Goal: Task Accomplishment & Management: Manage account settings

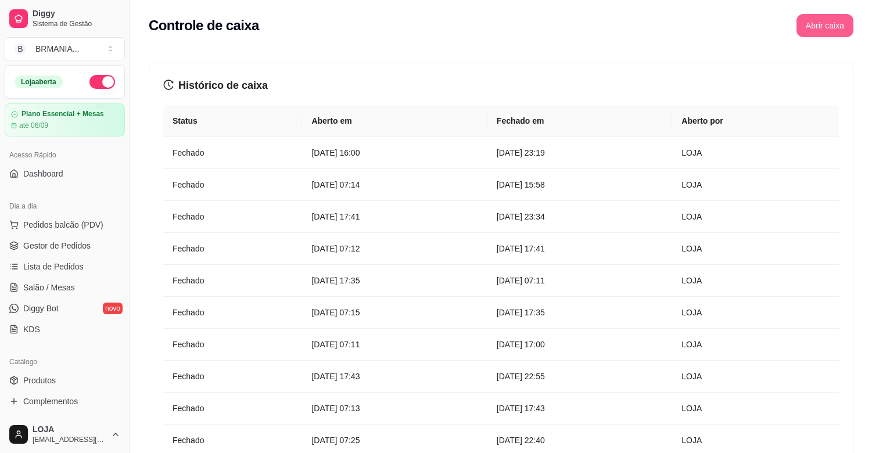
click at [821, 26] on button "Abrir caixa" at bounding box center [824, 25] width 57 height 23
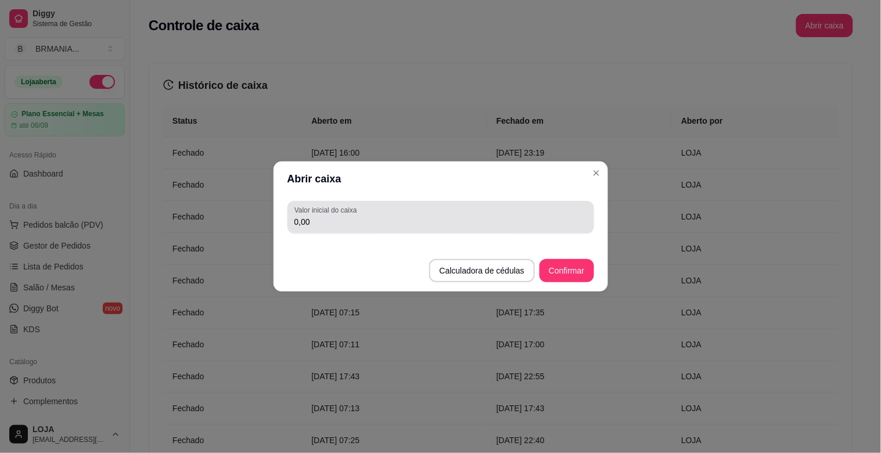
click at [322, 227] on input "0,00" at bounding box center [440, 222] width 293 height 12
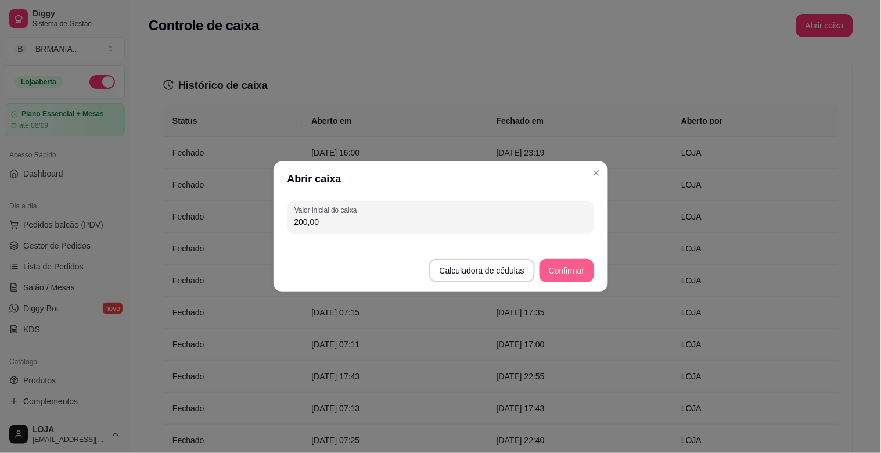
type input "200,00"
click at [561, 266] on button "Confirmar" at bounding box center [566, 271] width 53 height 23
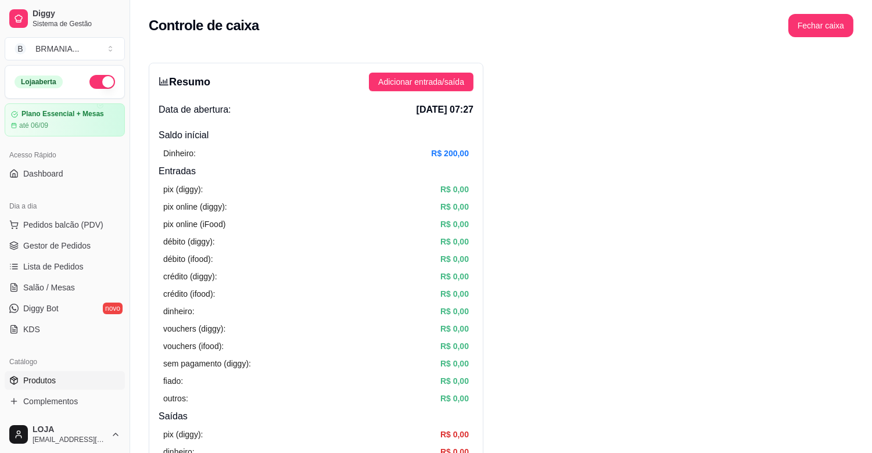
click at [56, 375] on link "Produtos" at bounding box center [65, 380] width 120 height 19
click at [64, 384] on link "Produtos" at bounding box center [65, 380] width 120 height 19
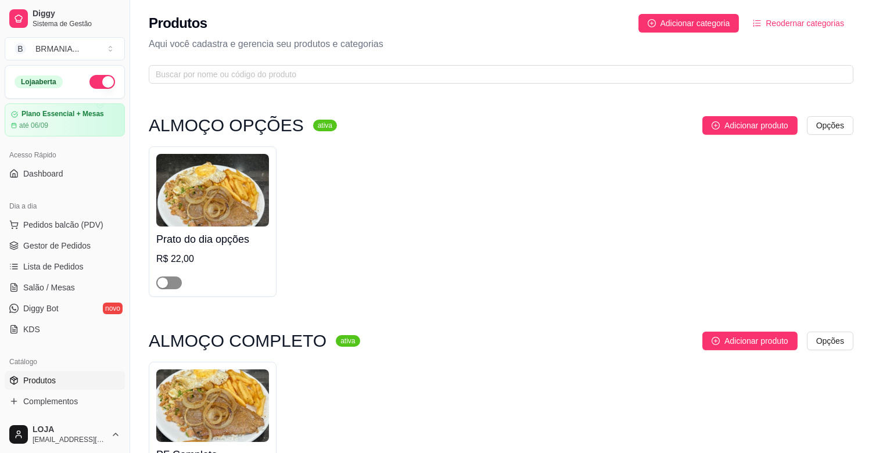
click at [175, 283] on span "button" at bounding box center [169, 282] width 26 height 13
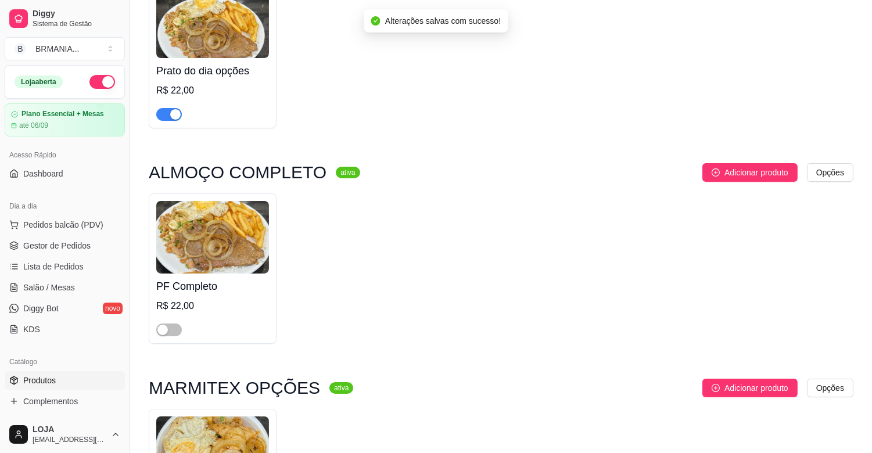
scroll to position [303, 0]
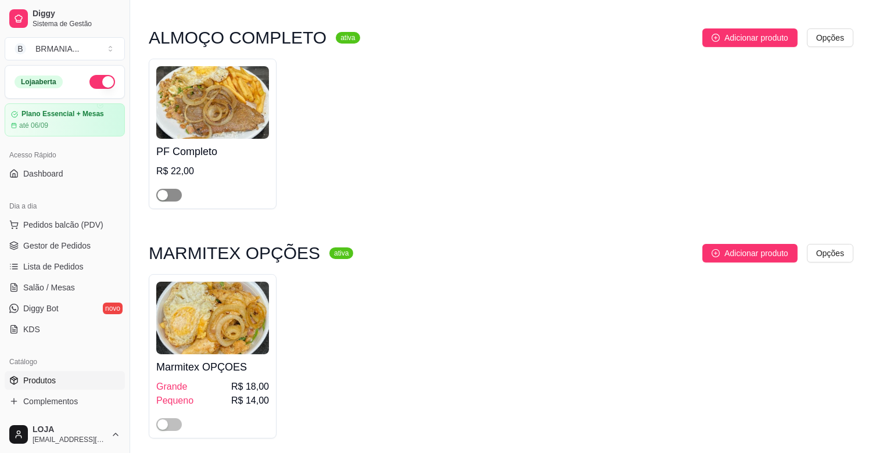
click at [175, 196] on span "button" at bounding box center [169, 195] width 26 height 13
click at [175, 424] on span "button" at bounding box center [169, 424] width 26 height 13
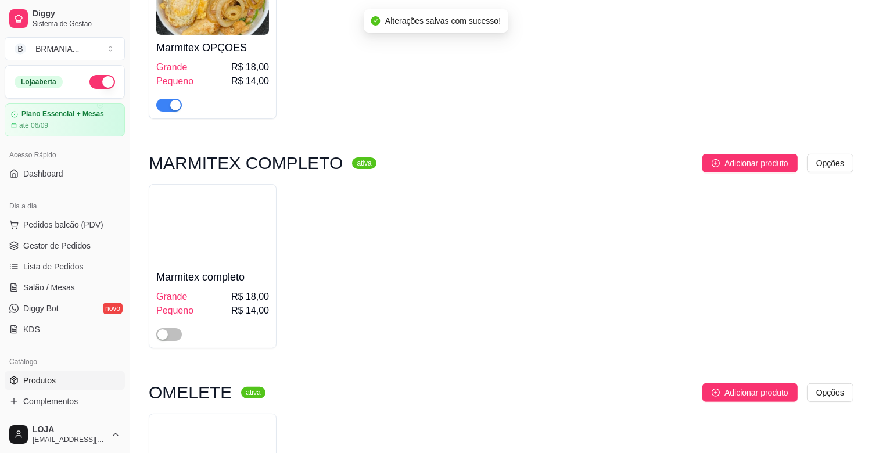
scroll to position [740, 0]
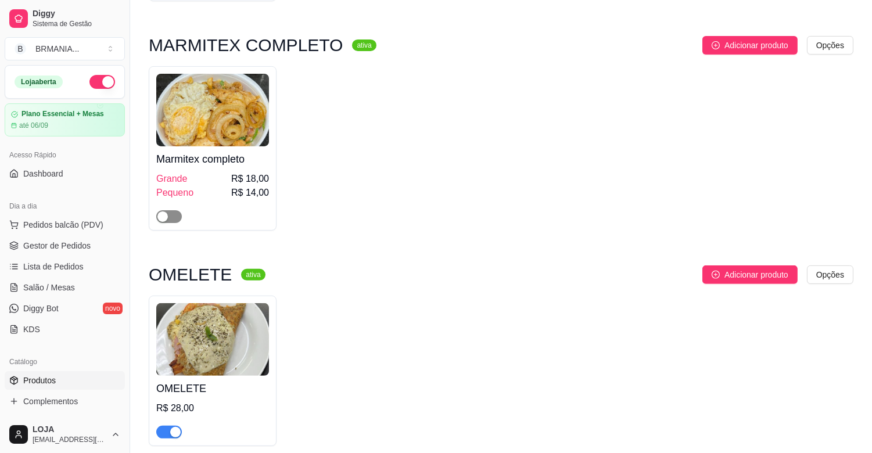
click at [176, 215] on span "button" at bounding box center [169, 216] width 26 height 13
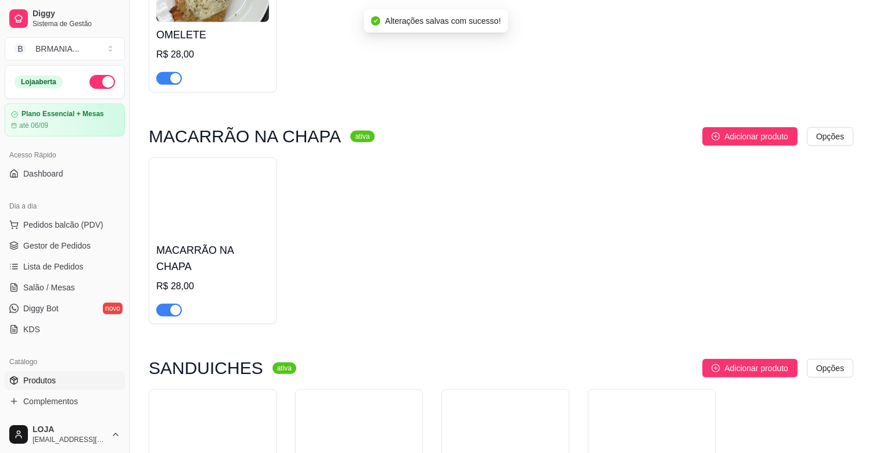
scroll to position [1111, 0]
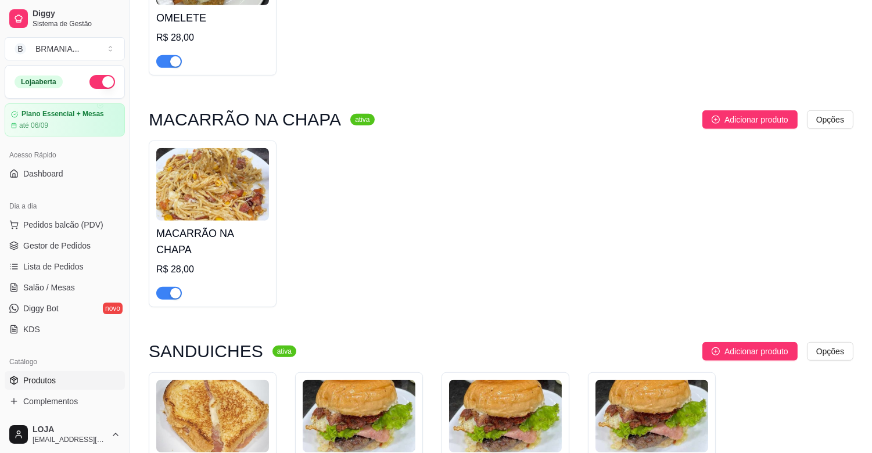
click at [171, 65] on button "button" at bounding box center [169, 61] width 26 height 13
click at [178, 288] on div "button" at bounding box center [175, 293] width 10 height 10
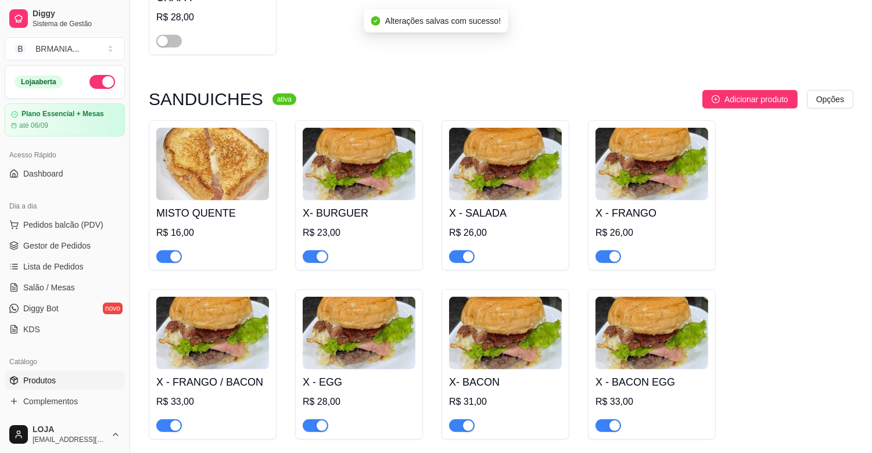
scroll to position [1413, 0]
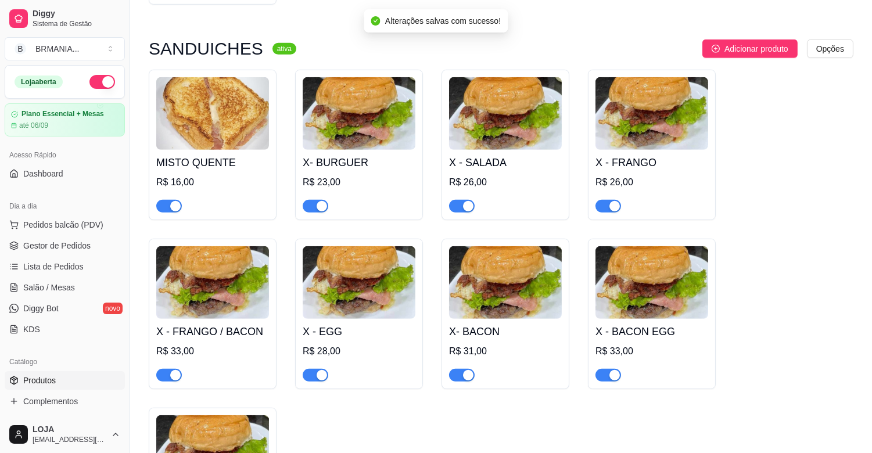
click at [175, 201] on div "button" at bounding box center [175, 206] width 10 height 10
click at [323, 201] on div "button" at bounding box center [321, 206] width 10 height 10
click at [471, 201] on div "button" at bounding box center [468, 206] width 10 height 10
click at [608, 200] on button "button" at bounding box center [608, 206] width 26 height 13
drag, startPoint x: 611, startPoint y: 361, endPoint x: 584, endPoint y: 361, distance: 27.9
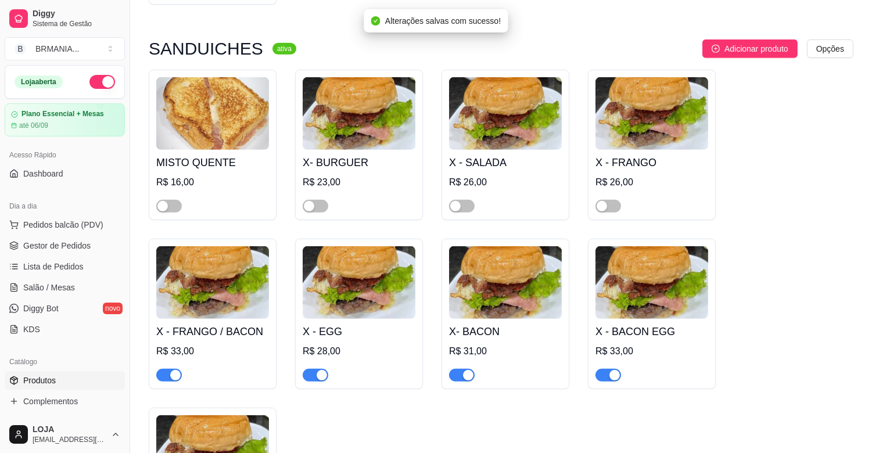
click at [603, 369] on button "button" at bounding box center [608, 375] width 26 height 13
click at [465, 370] on div "button" at bounding box center [468, 375] width 10 height 10
click at [312, 369] on span "button" at bounding box center [316, 375] width 26 height 13
click at [180, 370] on div "button" at bounding box center [175, 375] width 10 height 10
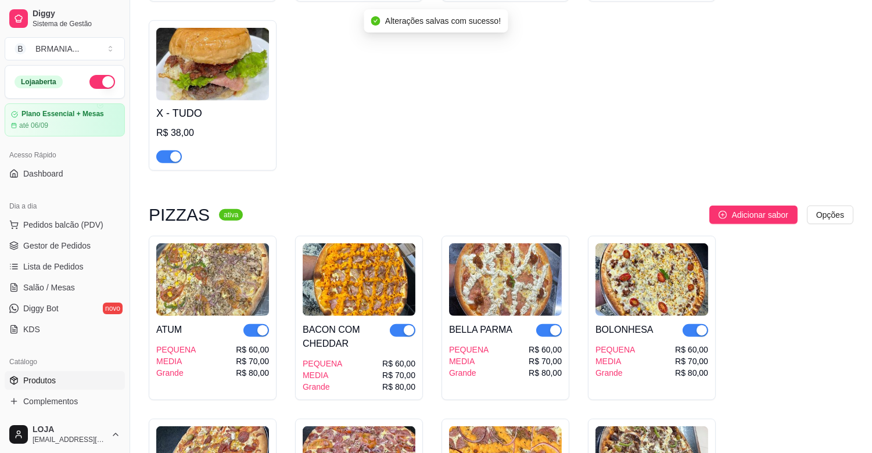
scroll to position [1835, 0]
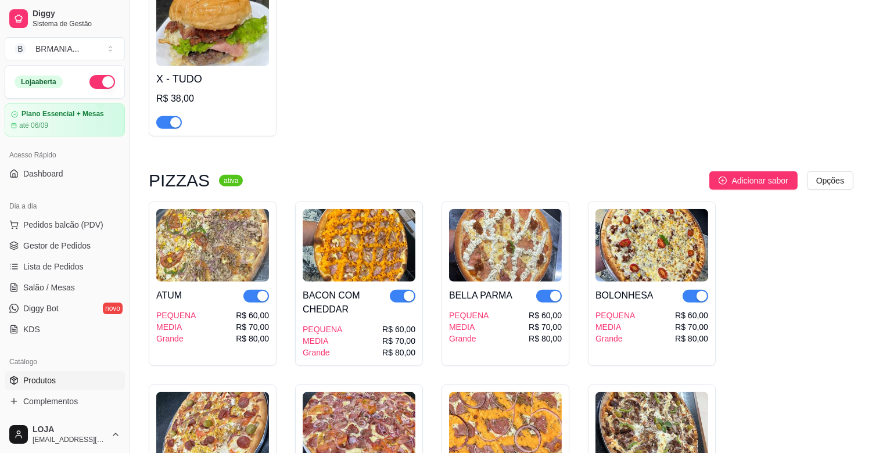
click at [174, 117] on div "button" at bounding box center [175, 122] width 10 height 10
click at [258, 291] on div "button" at bounding box center [262, 296] width 10 height 10
click at [404, 291] on div "button" at bounding box center [409, 296] width 10 height 10
click at [556, 291] on div "button" at bounding box center [555, 296] width 10 height 10
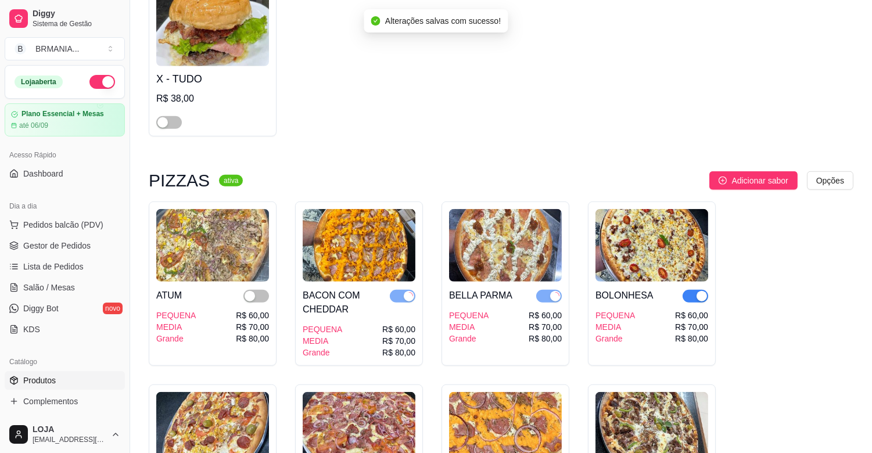
click at [696, 291] on div "button" at bounding box center [701, 296] width 10 height 10
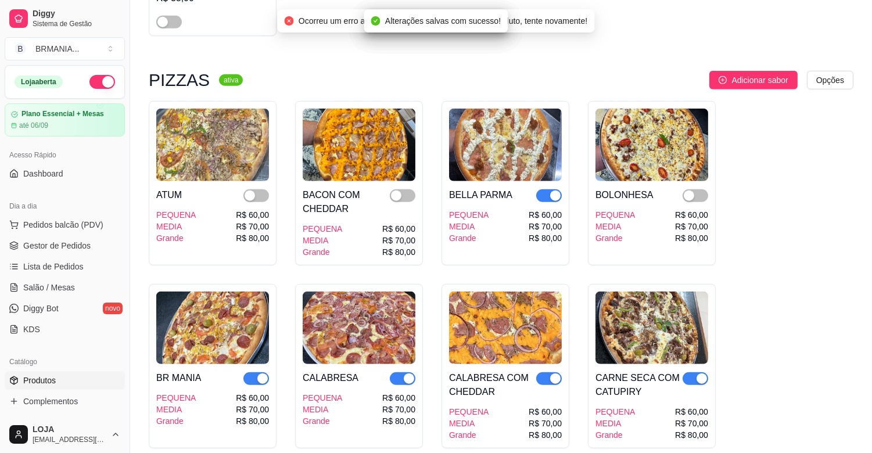
scroll to position [1952, 0]
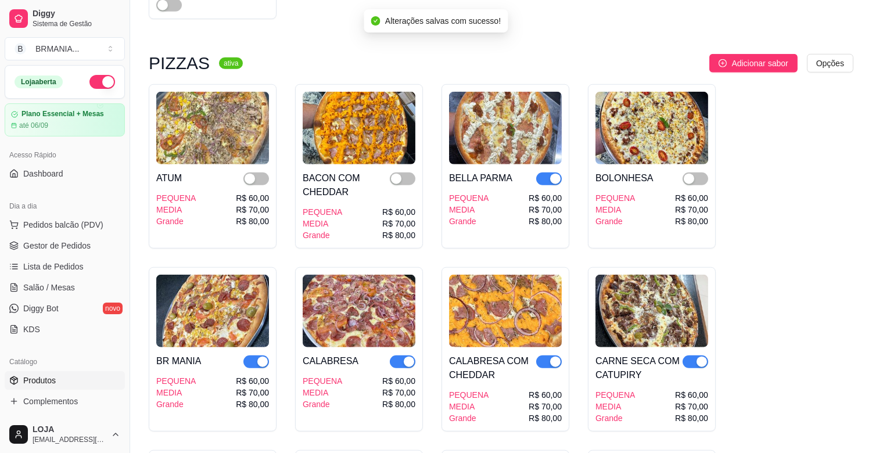
click at [552, 174] on div "button" at bounding box center [555, 179] width 10 height 10
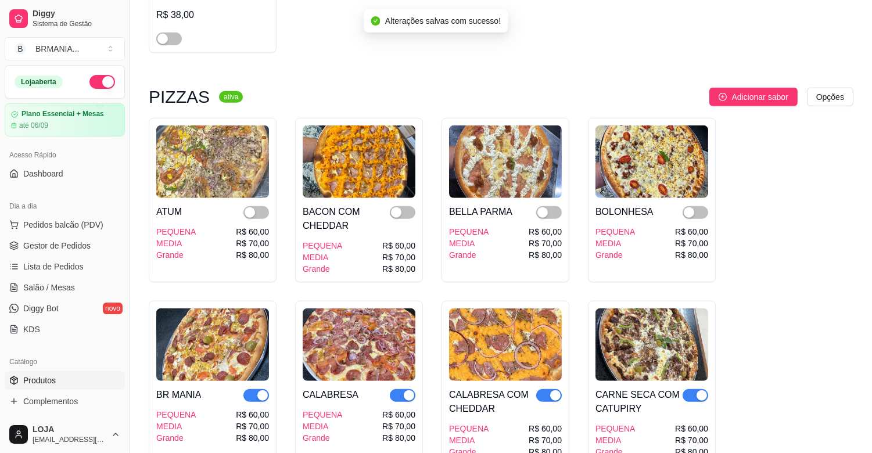
scroll to position [2104, 0]
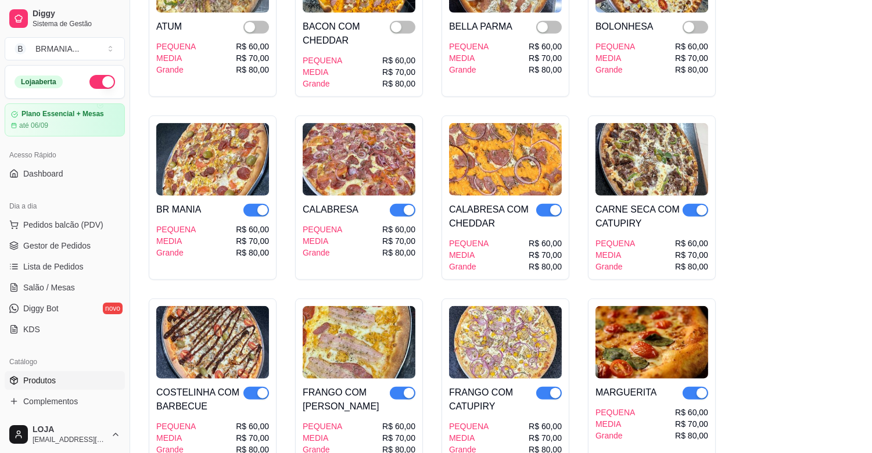
click at [697, 205] on div "button" at bounding box center [701, 210] width 10 height 10
click at [552, 205] on div "button" at bounding box center [555, 210] width 10 height 10
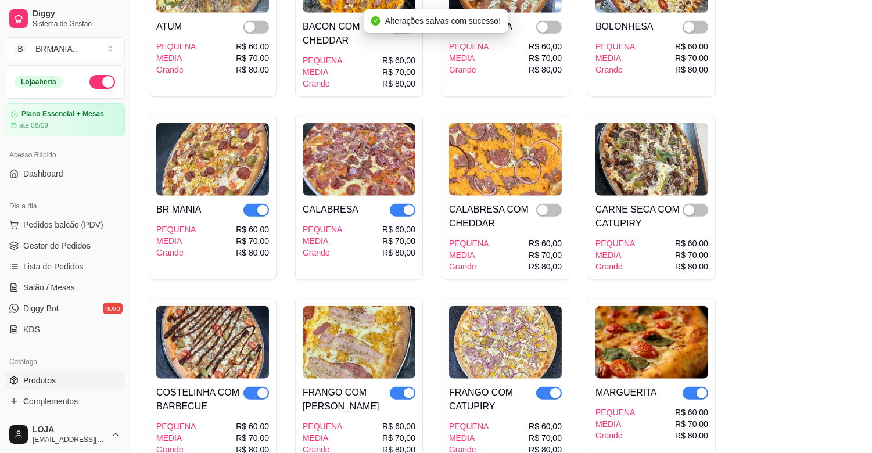
click at [406, 205] on div "button" at bounding box center [409, 210] width 10 height 10
click at [260, 205] on div "button" at bounding box center [262, 210] width 10 height 10
click at [262, 388] on div "button" at bounding box center [262, 393] width 10 height 10
click at [406, 388] on div "button" at bounding box center [409, 393] width 10 height 10
click at [554, 388] on div "button" at bounding box center [555, 393] width 10 height 10
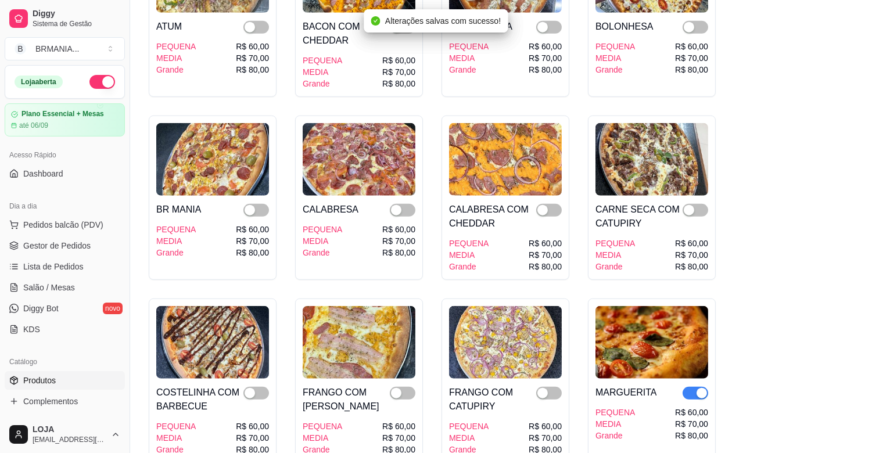
drag, startPoint x: 700, startPoint y: 382, endPoint x: 684, endPoint y: 382, distance: 15.7
click at [692, 387] on button "button" at bounding box center [695, 393] width 26 height 13
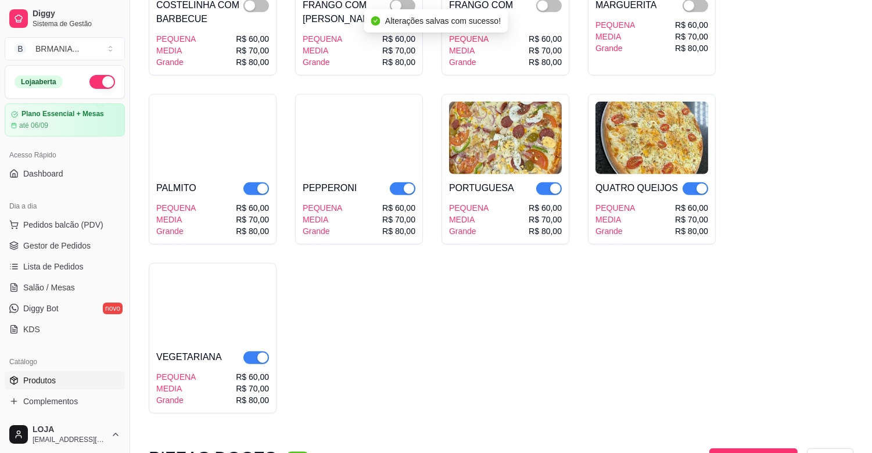
scroll to position [2507, 0]
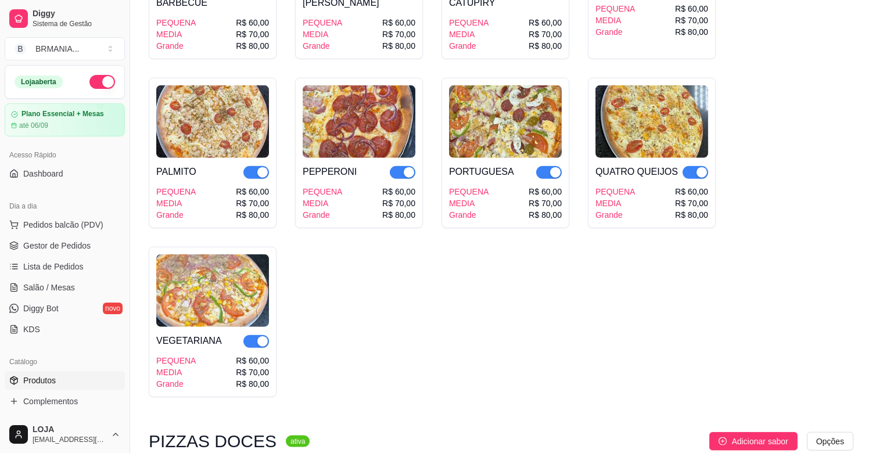
click at [696, 167] on div "button" at bounding box center [701, 172] width 10 height 10
click at [556, 167] on div "button" at bounding box center [555, 172] width 10 height 10
click at [409, 167] on div "button" at bounding box center [409, 172] width 10 height 10
click at [255, 166] on span "button" at bounding box center [256, 172] width 26 height 13
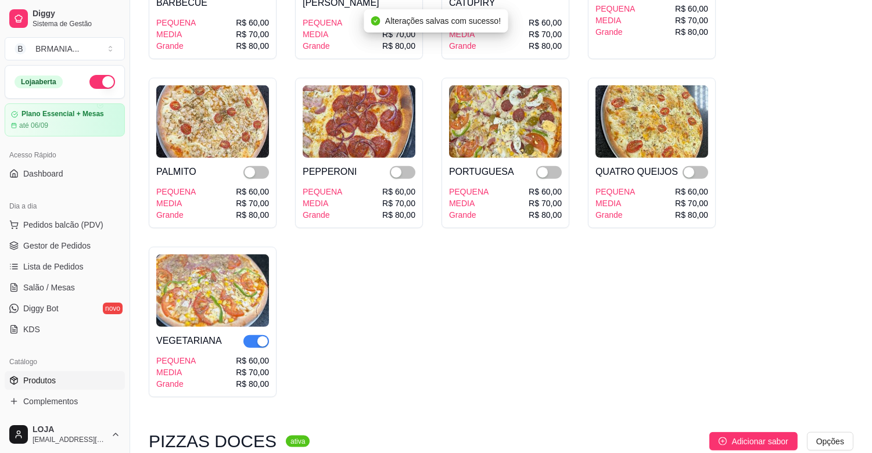
click at [261, 336] on div "button" at bounding box center [262, 341] width 10 height 10
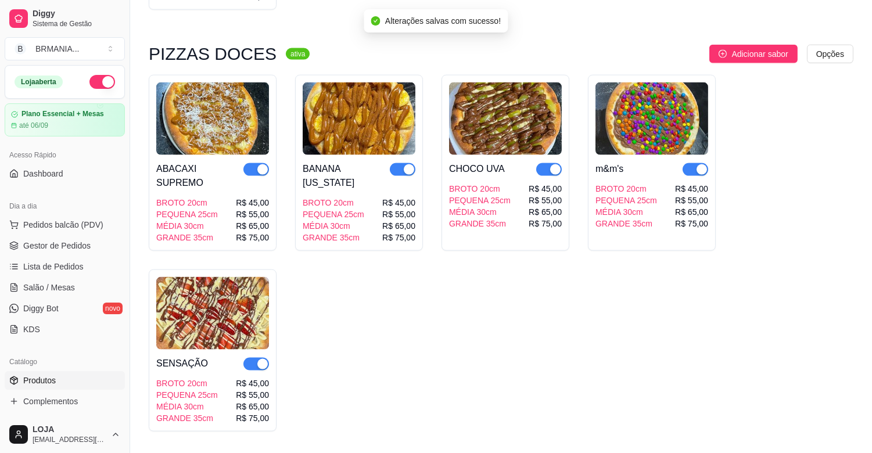
scroll to position [2962, 0]
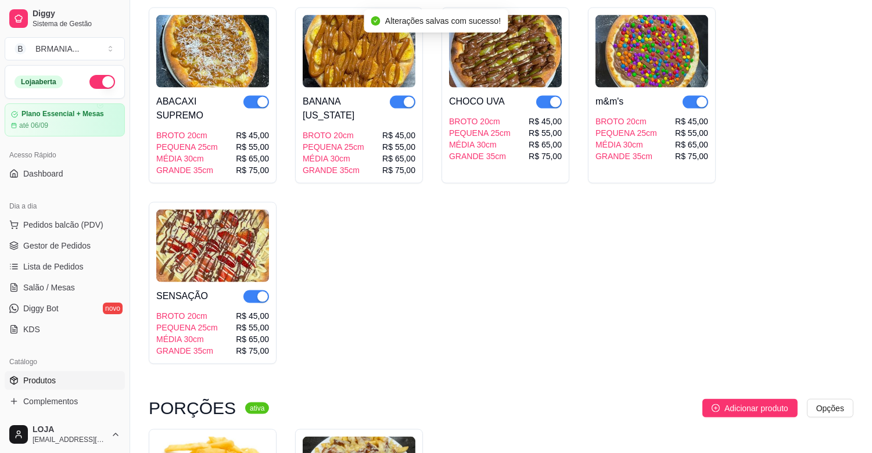
click at [697, 97] on div "button" at bounding box center [701, 102] width 10 height 10
click at [558, 97] on div "button" at bounding box center [555, 102] width 10 height 10
click at [407, 97] on div "button" at bounding box center [409, 102] width 10 height 10
click at [260, 97] on div "button" at bounding box center [262, 102] width 10 height 10
click at [261, 291] on div "button" at bounding box center [262, 296] width 10 height 10
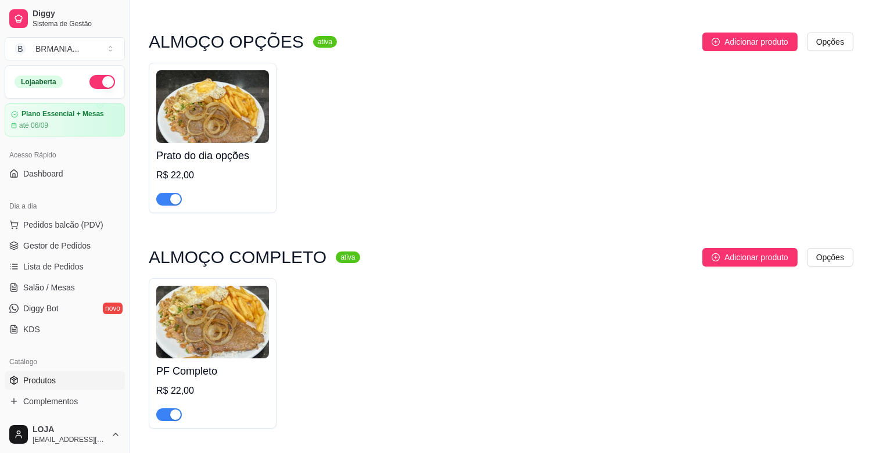
scroll to position [0, 0]
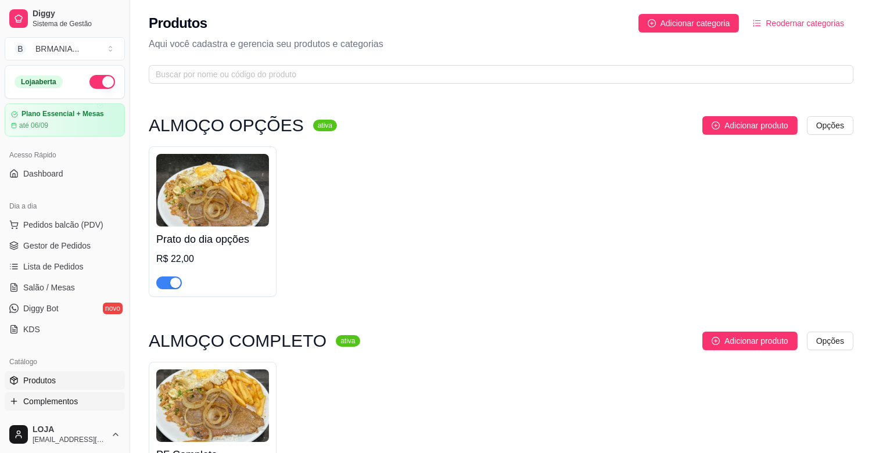
click at [70, 401] on span "Complementos" at bounding box center [50, 401] width 55 height 12
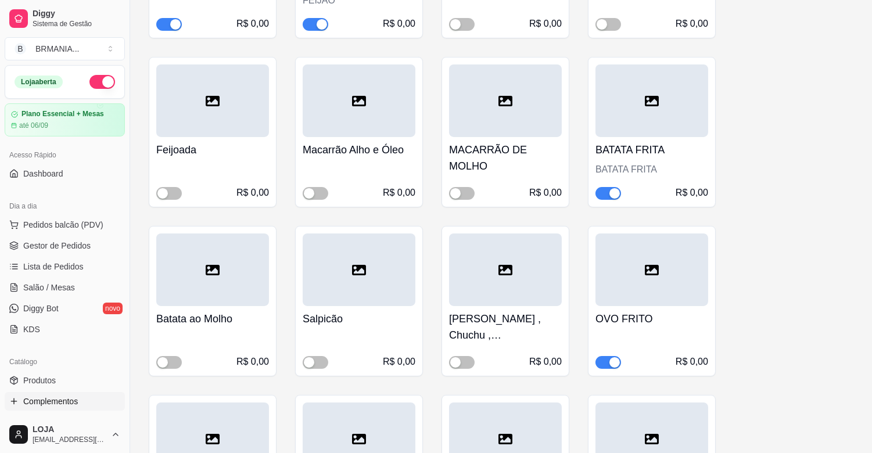
scroll to position [345, 0]
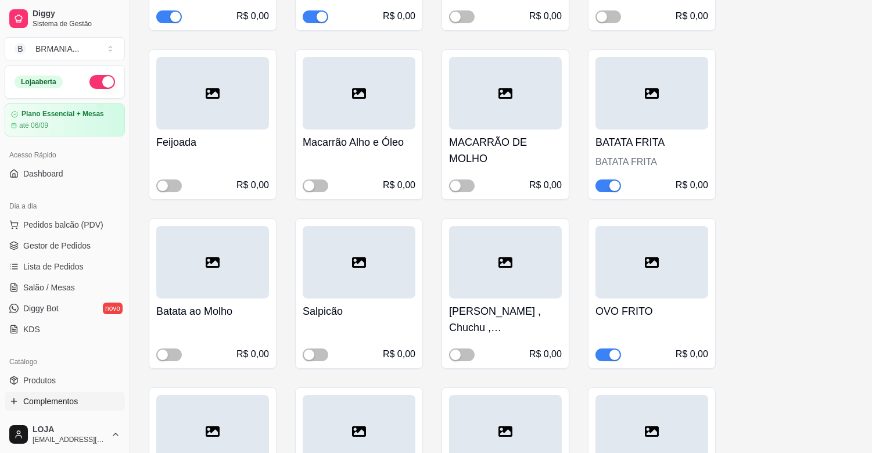
click at [615, 185] on div "button" at bounding box center [614, 186] width 10 height 10
click at [171, 355] on span "button" at bounding box center [169, 354] width 26 height 13
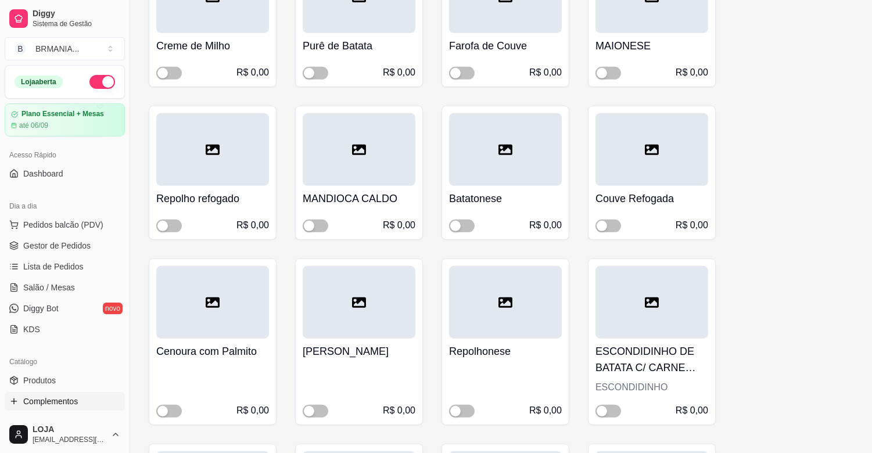
scroll to position [962, 0]
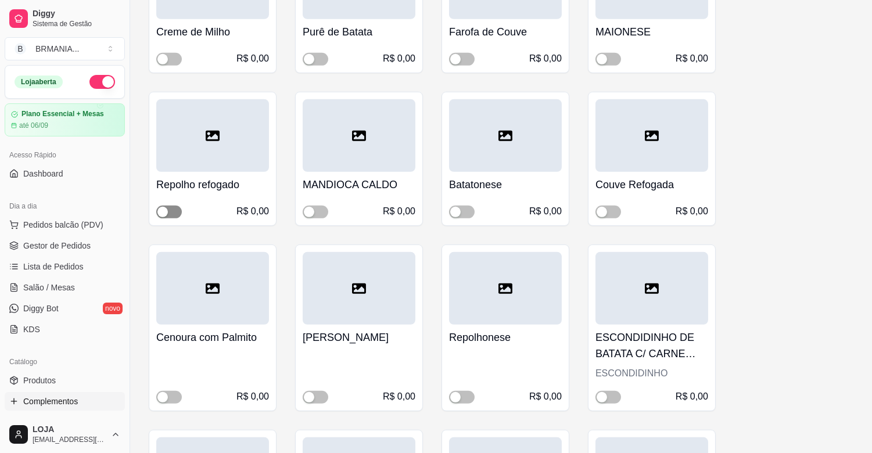
click at [170, 210] on button "button" at bounding box center [169, 212] width 26 height 13
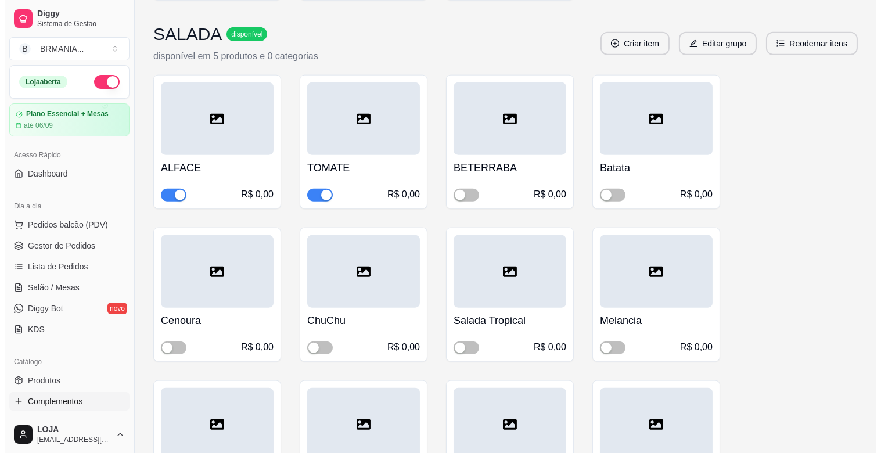
scroll to position [2442, 0]
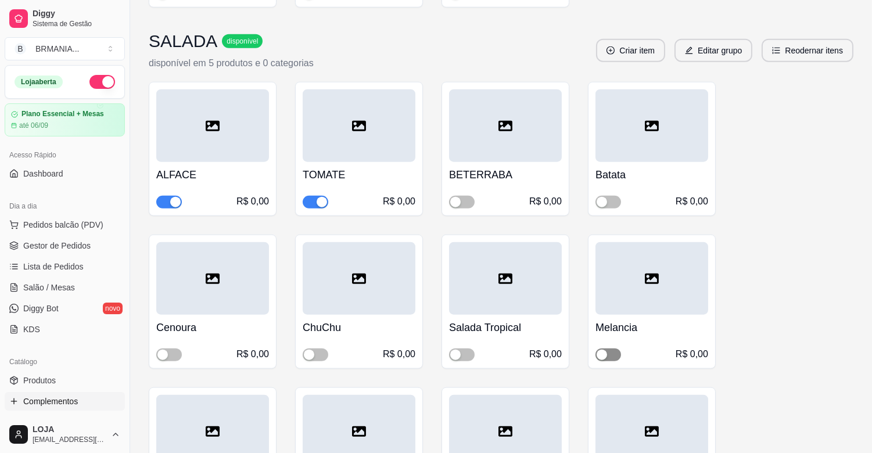
click at [618, 348] on span "button" at bounding box center [608, 354] width 26 height 13
click at [692, 46] on icon "edit" at bounding box center [690, 50] width 8 height 8
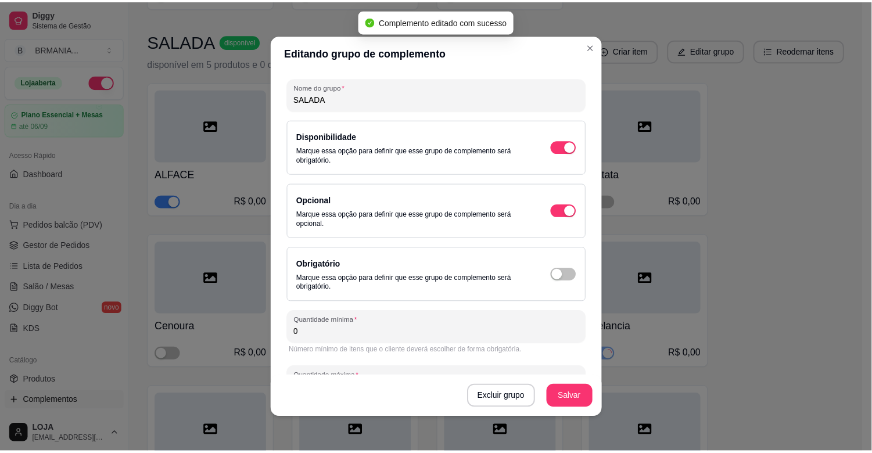
scroll to position [78, 0]
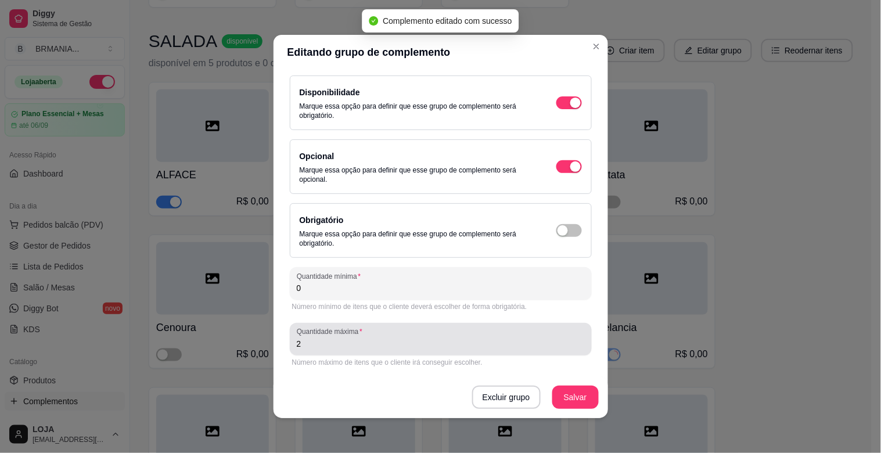
click at [303, 344] on input "2" at bounding box center [441, 344] width 288 height 12
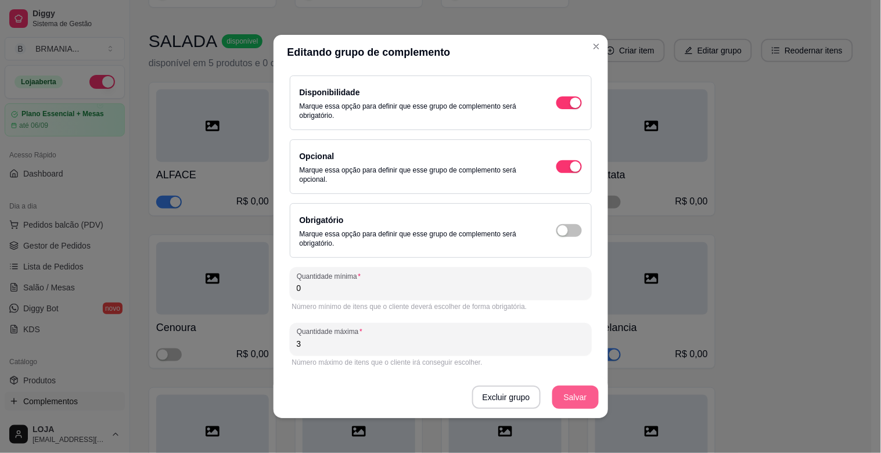
type input "3"
click at [562, 391] on button "Salvar" at bounding box center [575, 397] width 46 height 23
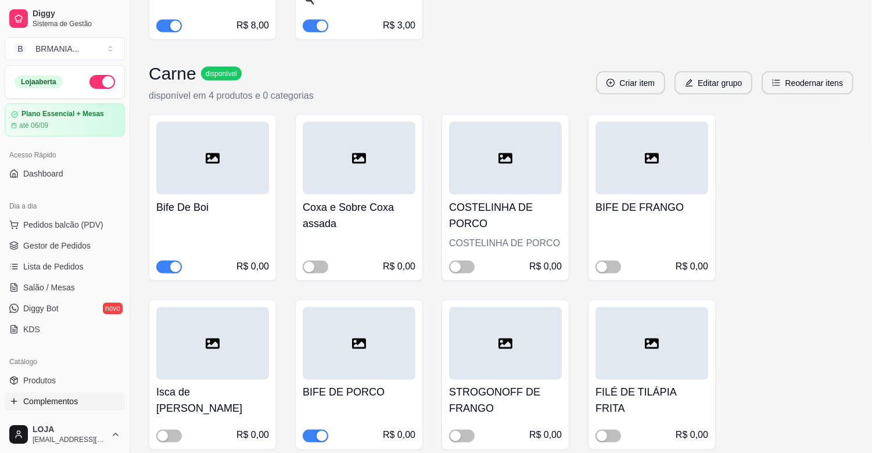
scroll to position [3571, 0]
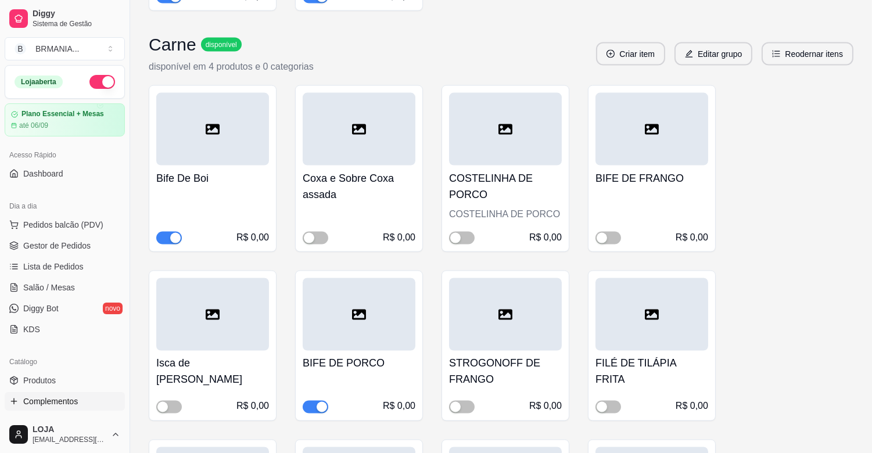
click at [325, 402] on div "button" at bounding box center [321, 407] width 10 height 10
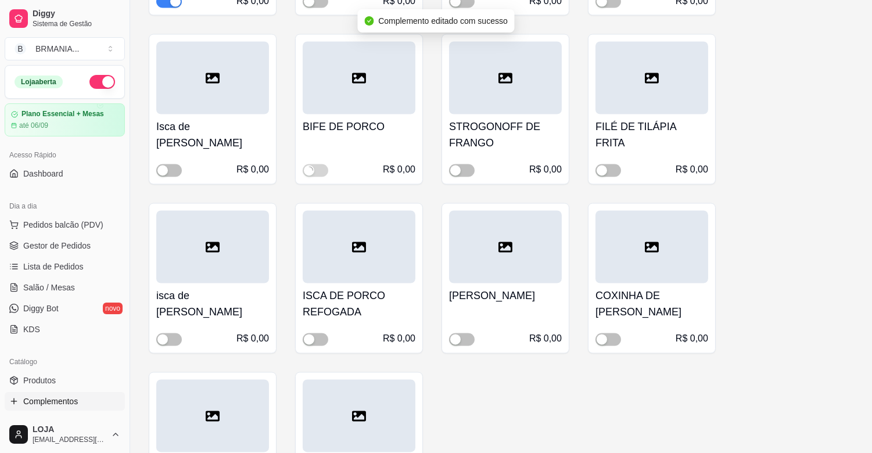
scroll to position [3844, 0]
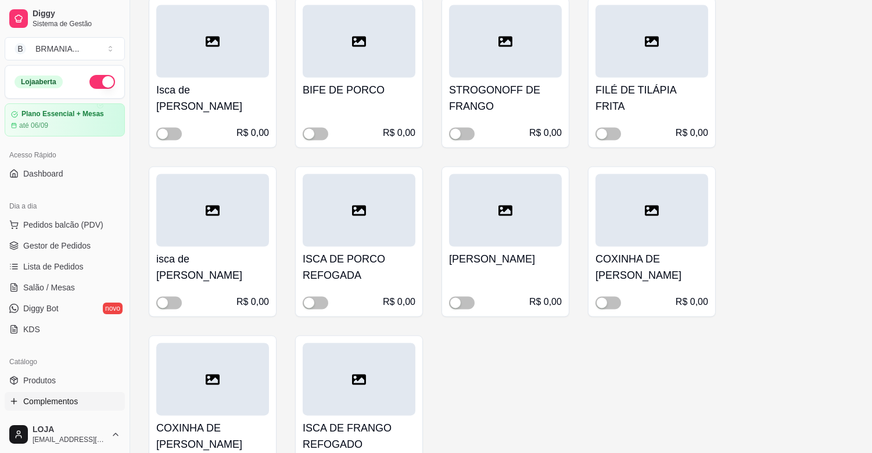
drag, startPoint x: 169, startPoint y: 433, endPoint x: 178, endPoint y: 433, distance: 8.7
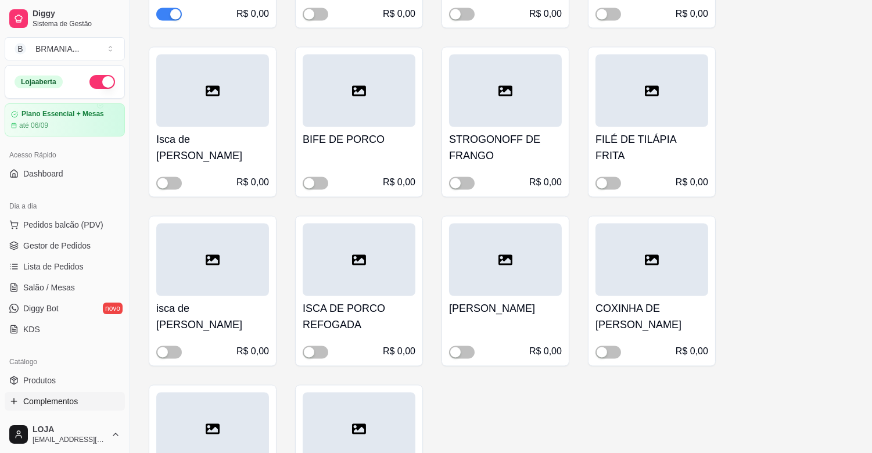
scroll to position [3779, 0]
